Goal: Task Accomplishment & Management: Use online tool/utility

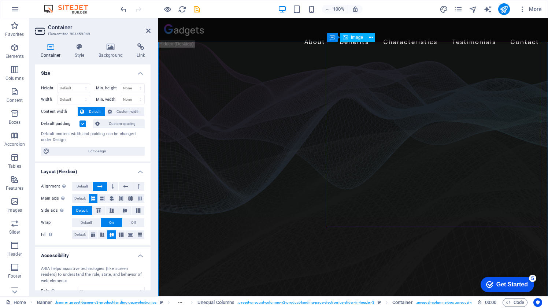
select select "%"
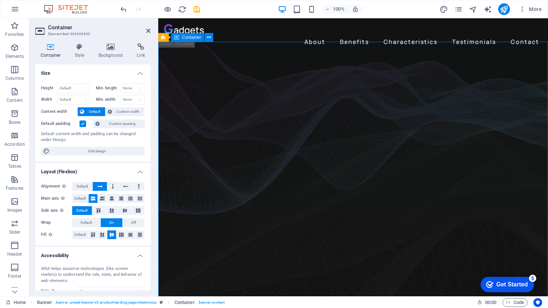
drag, startPoint x: 546, startPoint y: 96, endPoint x: 531, endPoint y: 110, distance: 20.5
click at [12, 204] on icon "button" at bounding box center [14, 201] width 9 height 9
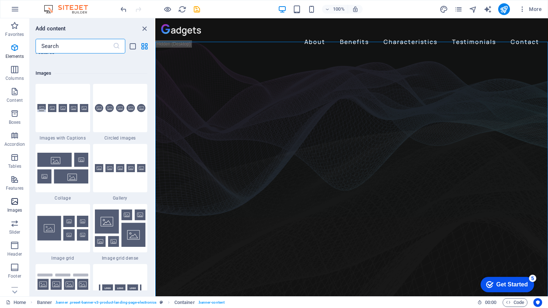
scroll to position [3717, 0]
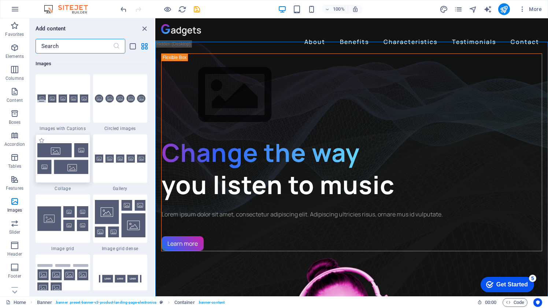
click at [56, 150] on img at bounding box center [62, 158] width 51 height 30
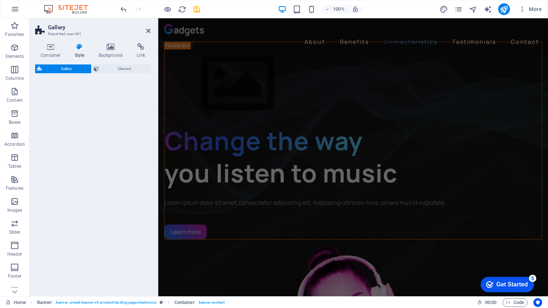
scroll to position [912, 0]
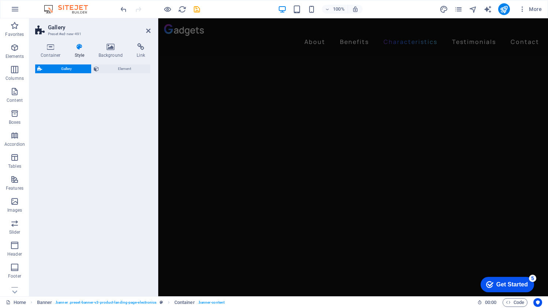
select select "rem"
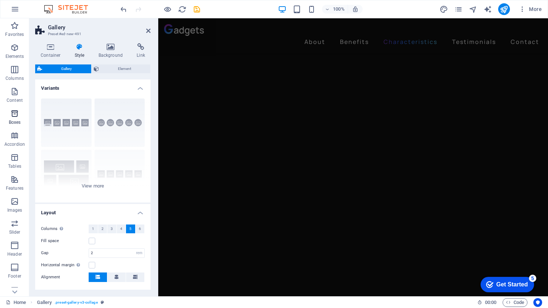
click at [17, 114] on icon "button" at bounding box center [14, 113] width 9 height 9
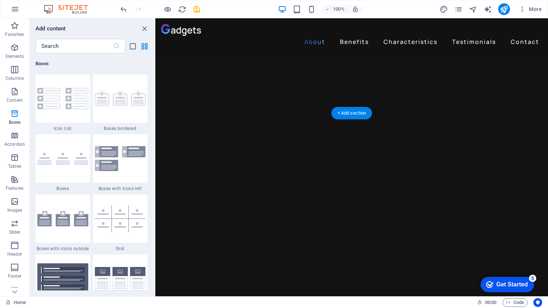
scroll to position [741, 0]
click at [14, 52] on span "Elements" at bounding box center [14, 52] width 29 height 18
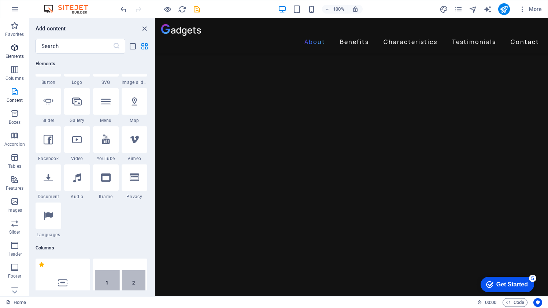
scroll to position [78, 0]
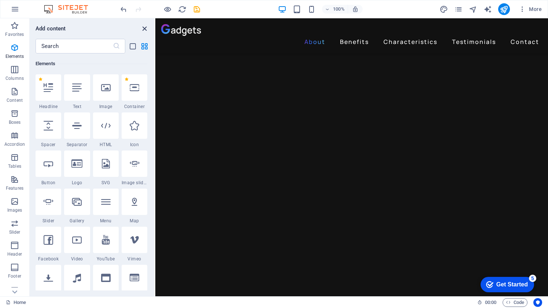
click at [144, 28] on icon "close panel" at bounding box center [144, 29] width 8 height 8
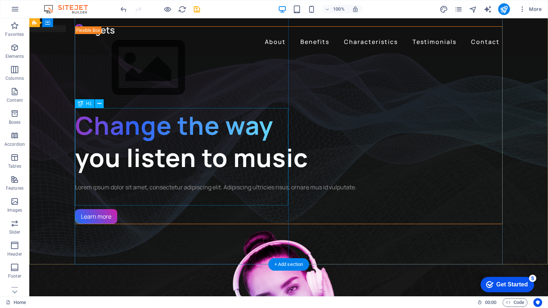
scroll to position [0, 0]
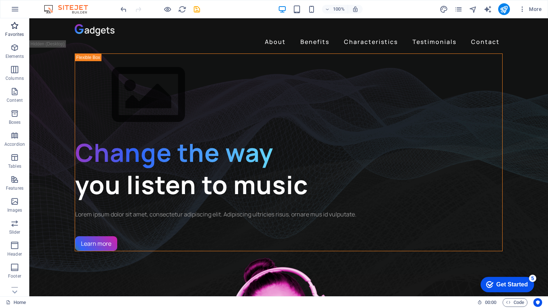
click at [16, 26] on icon "button" at bounding box center [14, 25] width 9 height 9
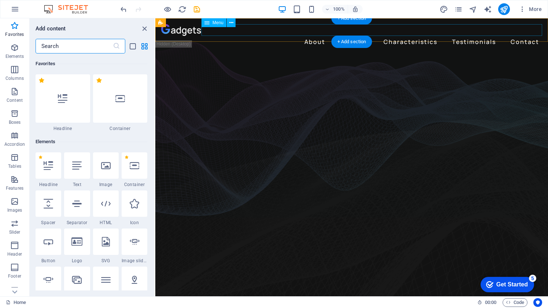
click at [313, 36] on nav "About Benefits Characteristics Testimonials Contact" at bounding box center [351, 42] width 381 height 12
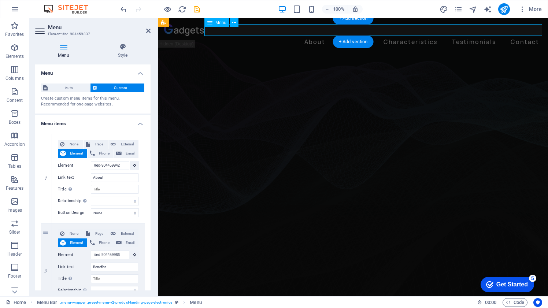
click at [313, 36] on nav "About Benefits Characteristics Testimonials Contact" at bounding box center [353, 42] width 378 height 12
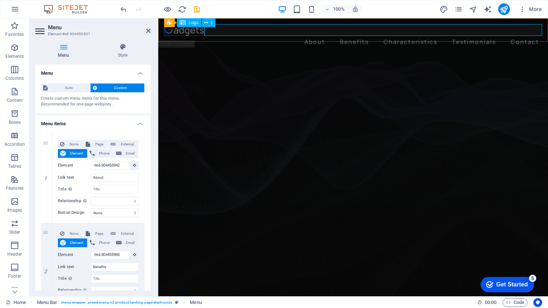
click at [192, 33] on div at bounding box center [353, 30] width 378 height 12
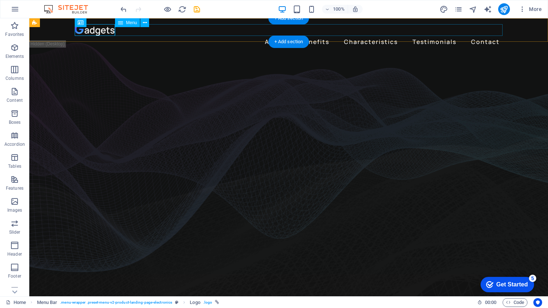
click at [192, 36] on nav "About Benefits Characteristics Testimonials Contact" at bounding box center [289, 42] width 428 height 12
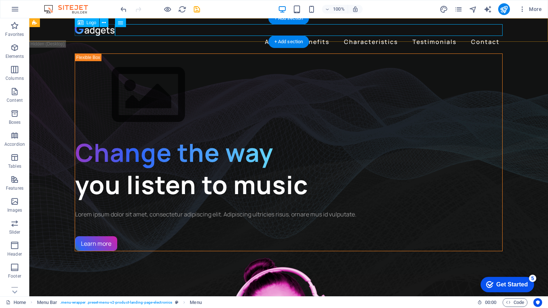
click at [93, 32] on div at bounding box center [289, 30] width 428 height 12
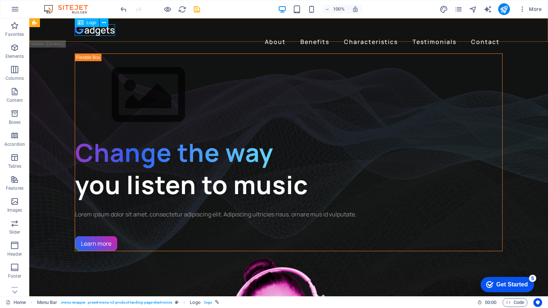
click at [89, 23] on span "Logo" at bounding box center [92, 23] width 10 height 4
click at [102, 22] on icon at bounding box center [104, 23] width 4 height 8
